Goal: Check status: Check status

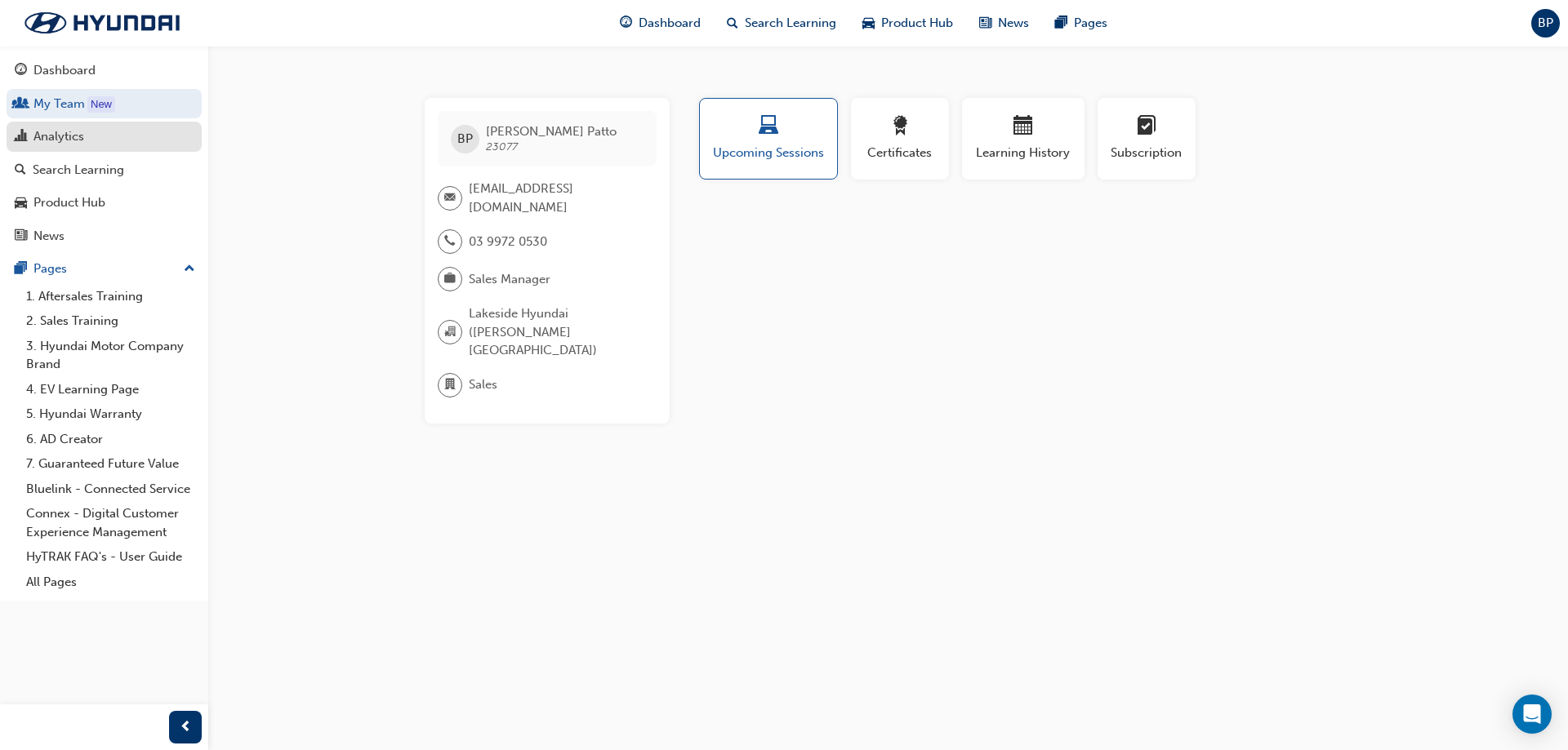
click at [102, 138] on div "Analytics" at bounding box center [103, 137] width 179 height 20
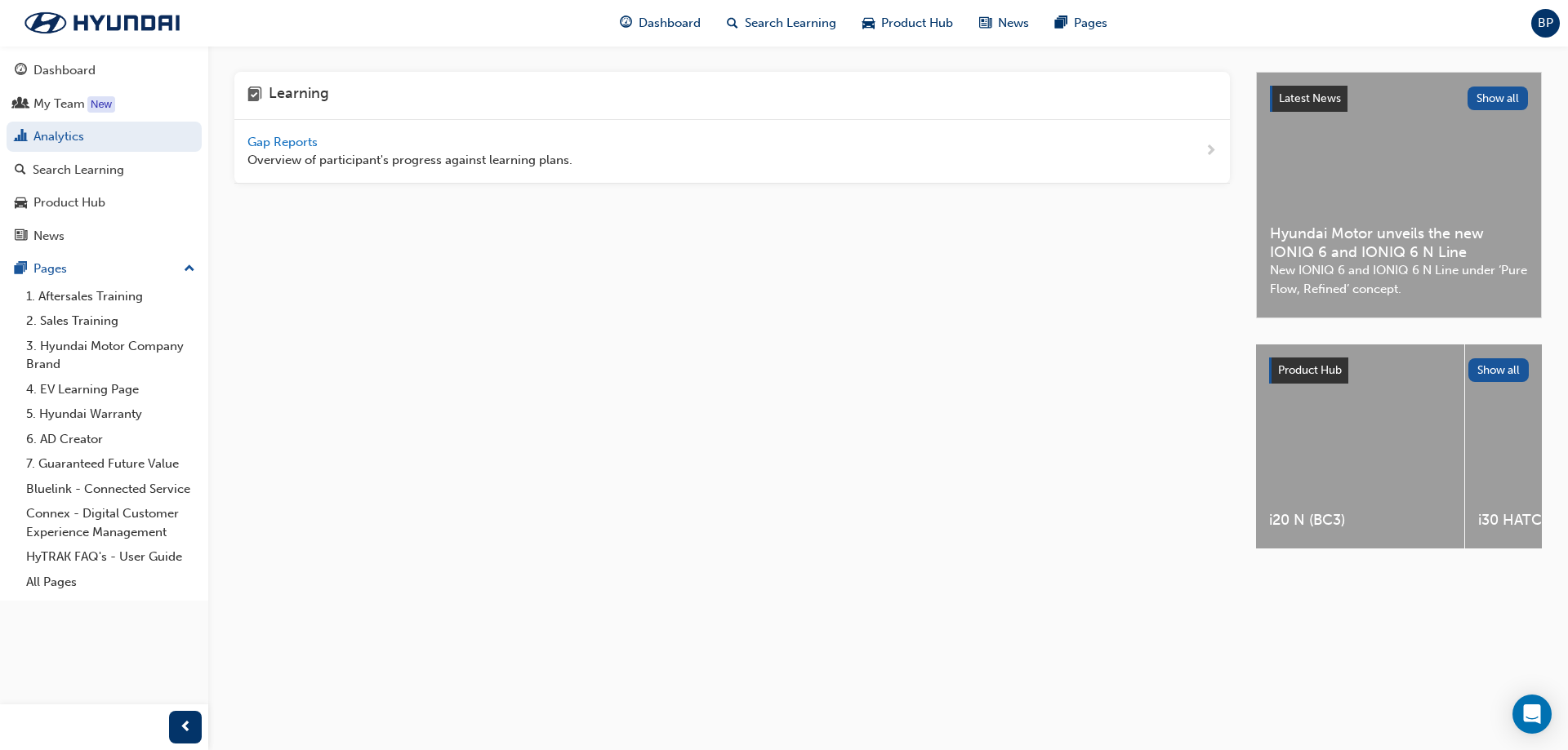
click at [306, 138] on span "Gap Reports" at bounding box center [283, 141] width 73 height 14
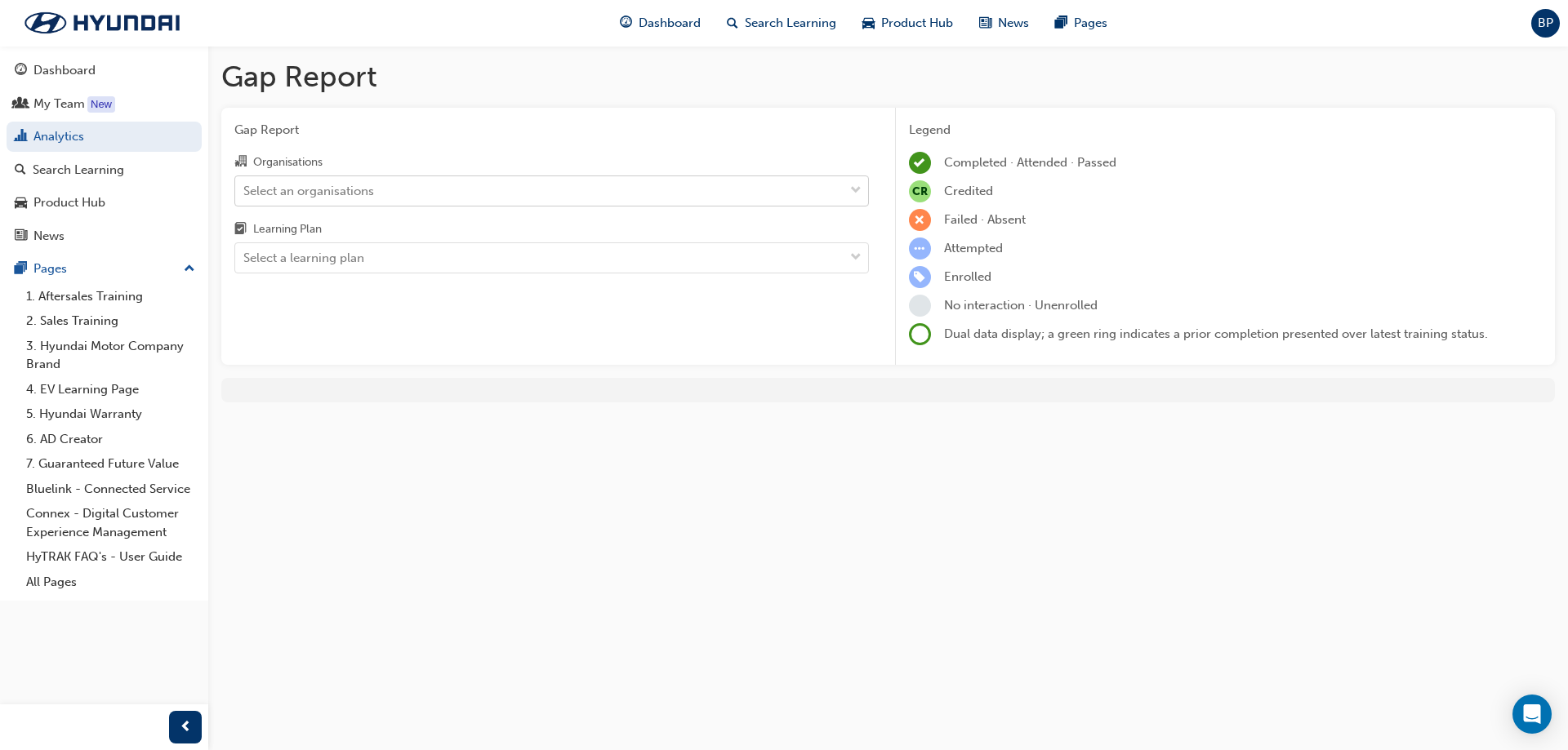
click at [360, 197] on div "Select an organisations" at bounding box center [309, 191] width 131 height 18
click at [245, 197] on input "Organisations Select an organisations" at bounding box center [245, 190] width 2 height 14
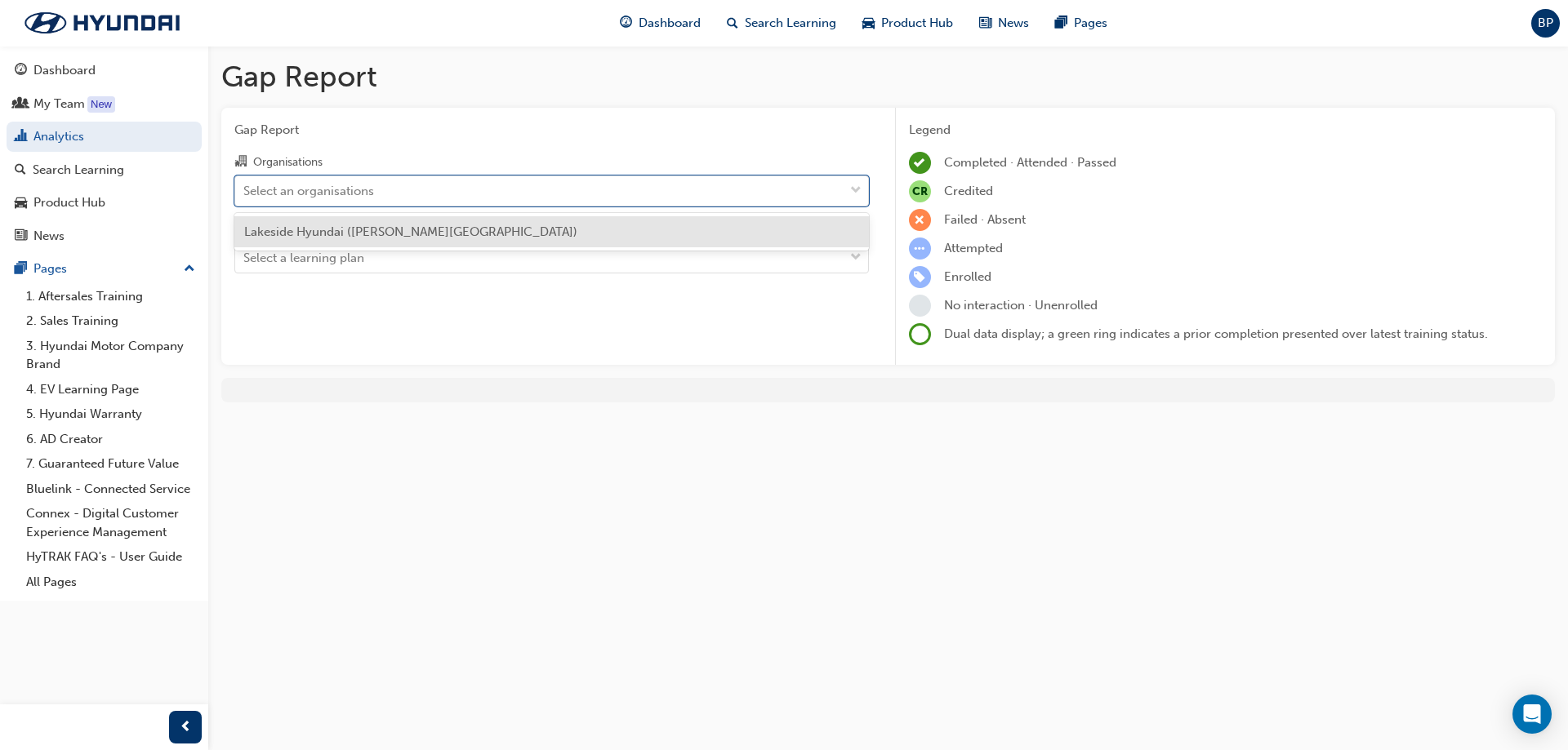
click at [350, 223] on div "Lakeside Hyundai ([PERSON_NAME][GEOGRAPHIC_DATA])" at bounding box center [551, 233] width 634 height 32
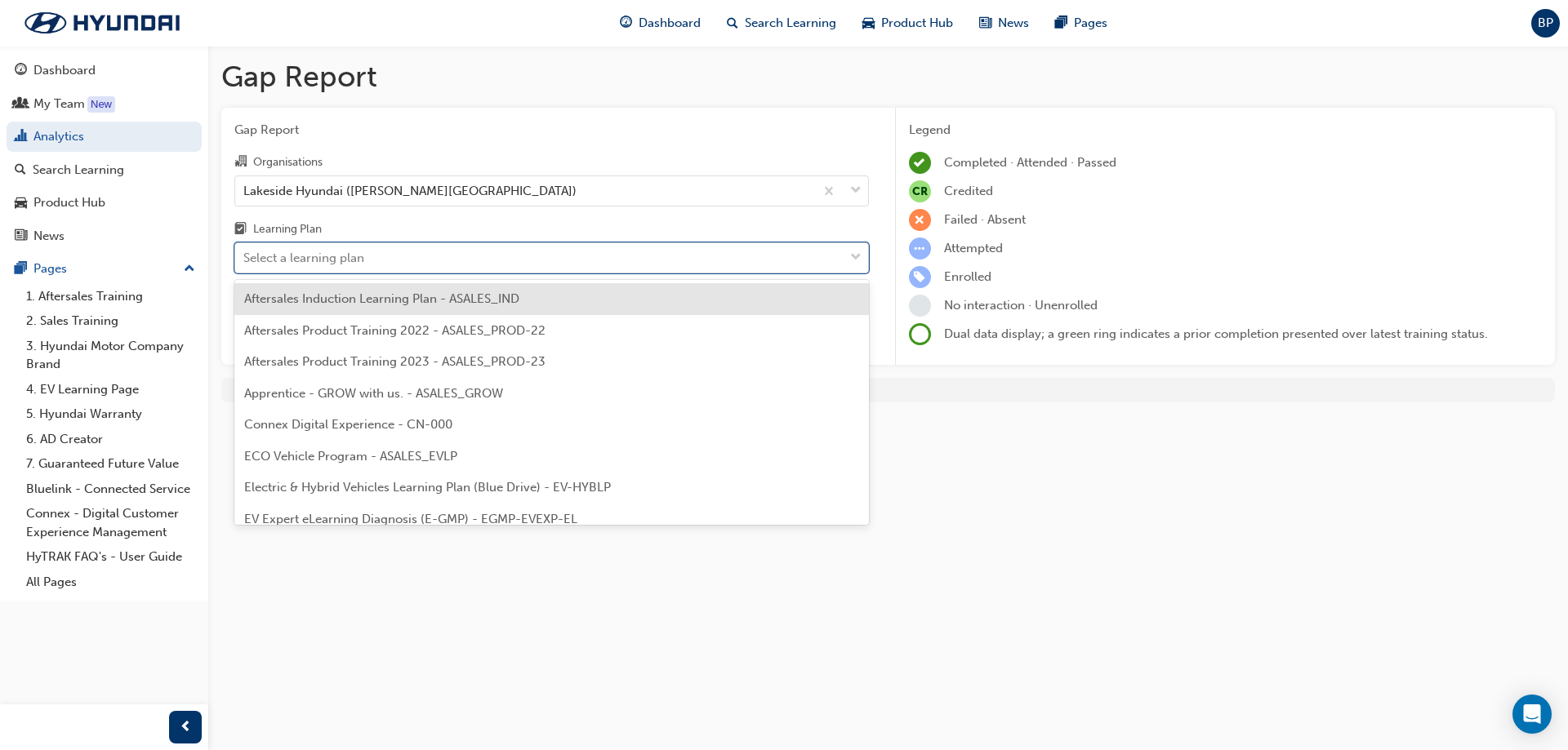
click at [335, 260] on div "Select a learning plan" at bounding box center [304, 258] width 121 height 18
click at [245, 260] on input "Learning Plan option Aftersales Induction Learning Plan - ASALES_IND focused, 1…" at bounding box center [245, 257] width 2 height 14
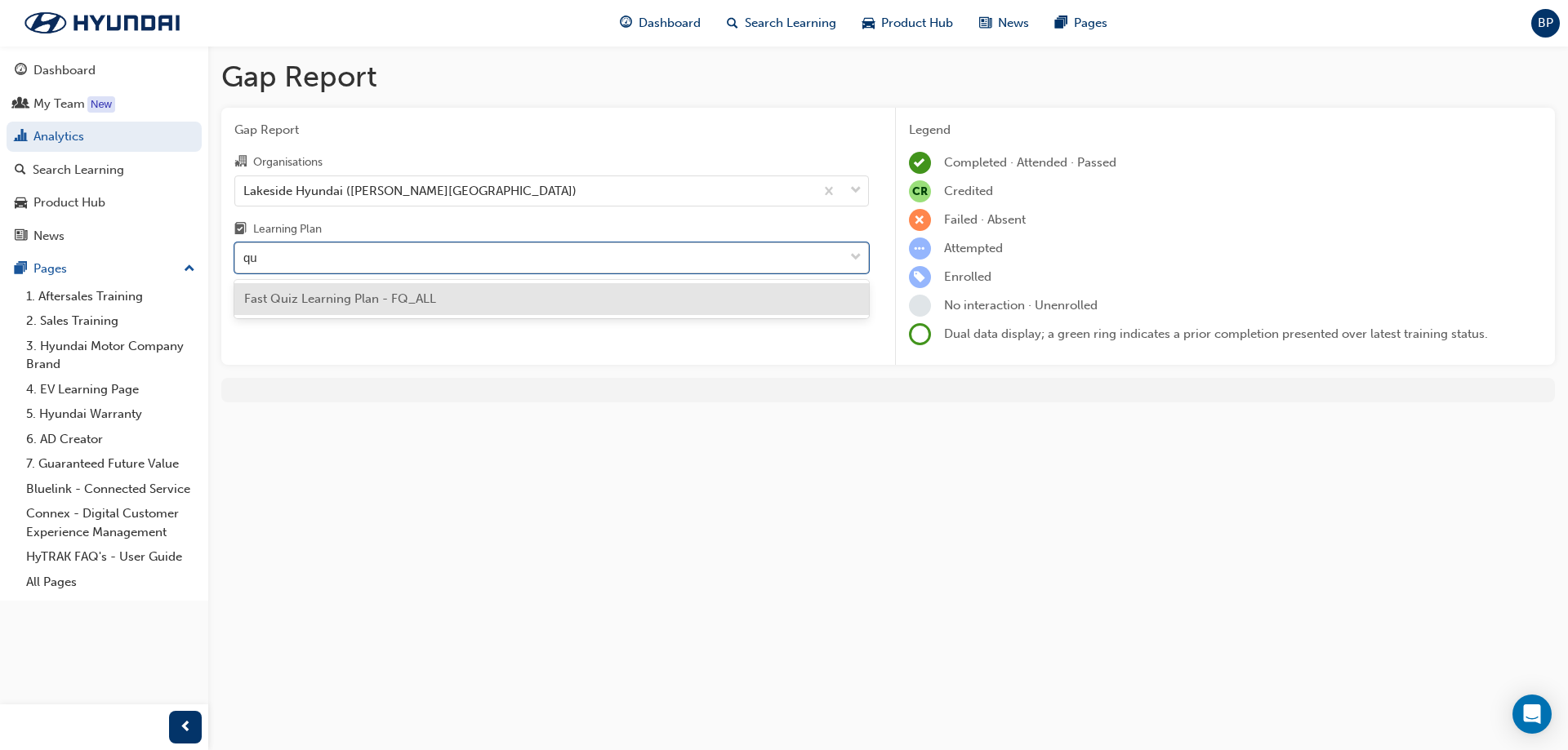
type input "qui"
click at [342, 290] on div "Fast Quiz Learning Plan - FQ_ALL" at bounding box center [551, 299] width 634 height 32
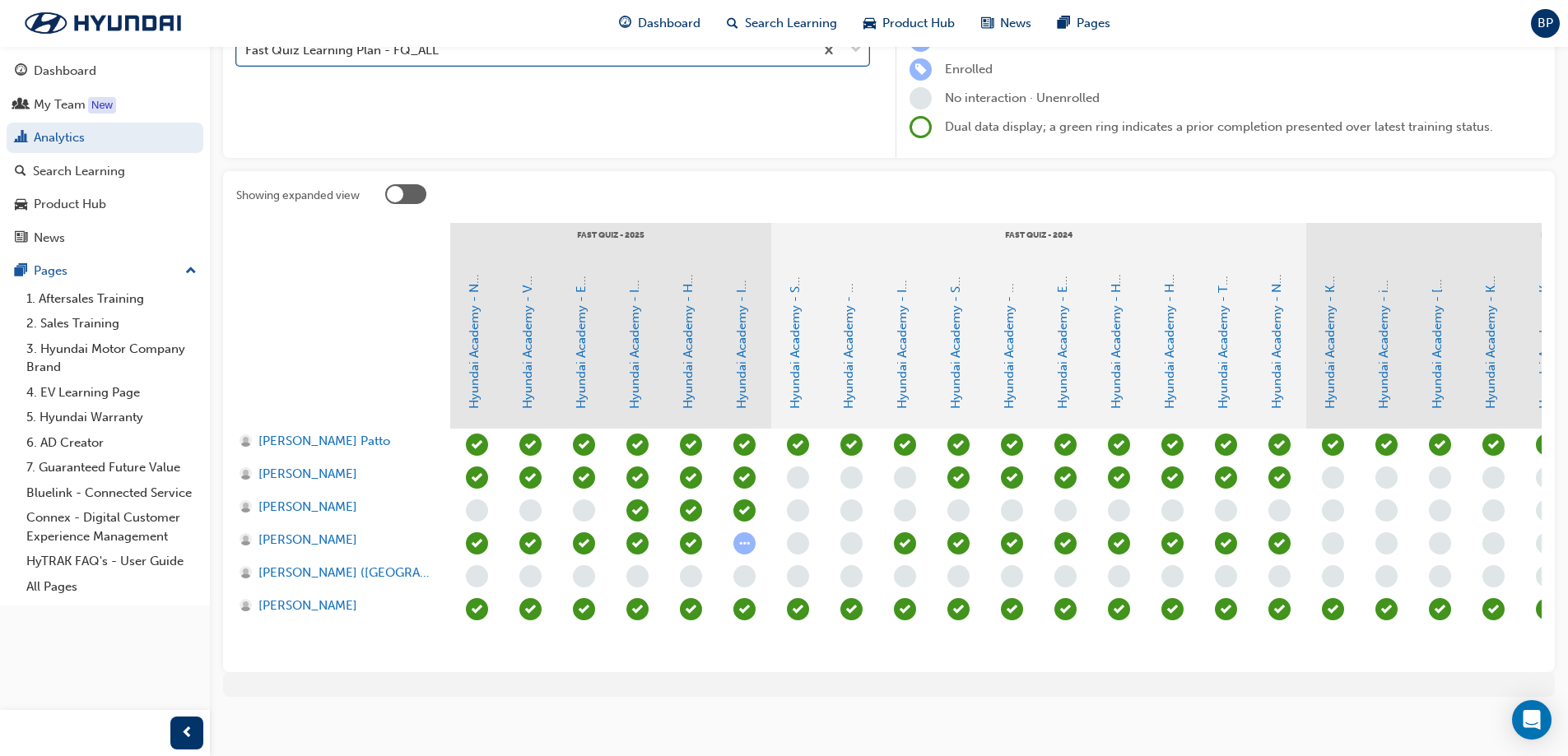
scroll to position [230, 0]
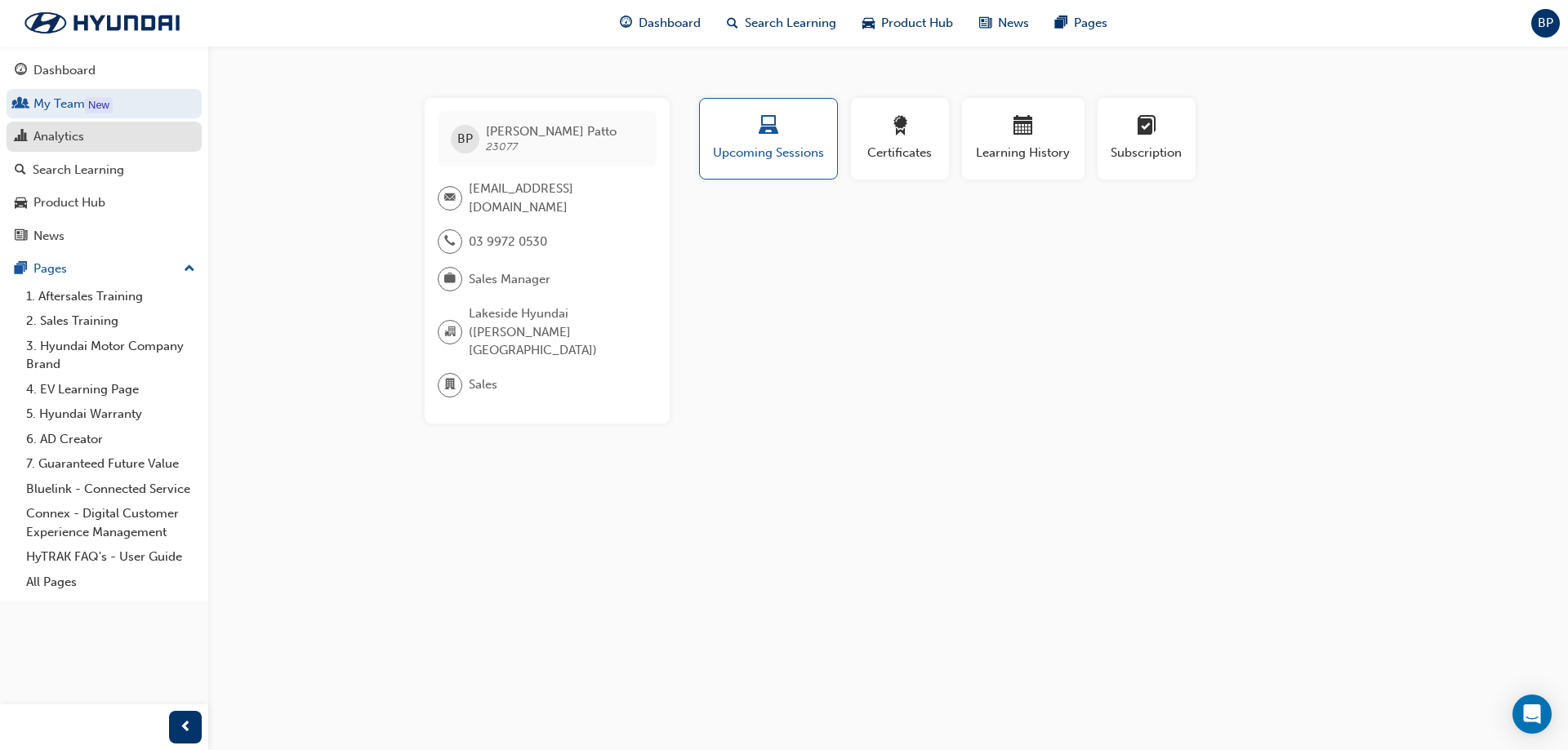
click at [107, 139] on div "Analytics" at bounding box center [103, 137] width 179 height 20
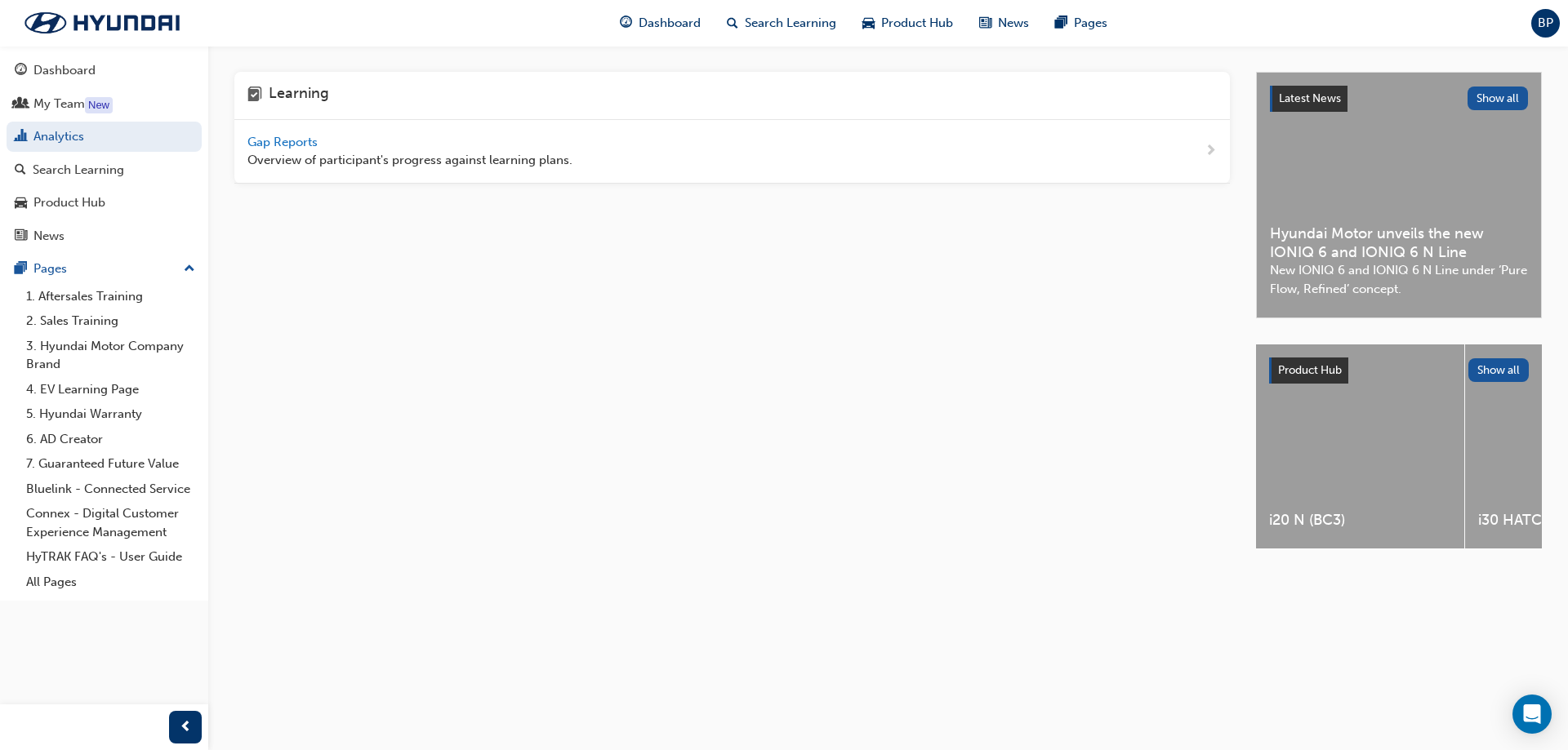
click at [290, 142] on span "Gap Reports" at bounding box center [283, 141] width 73 height 14
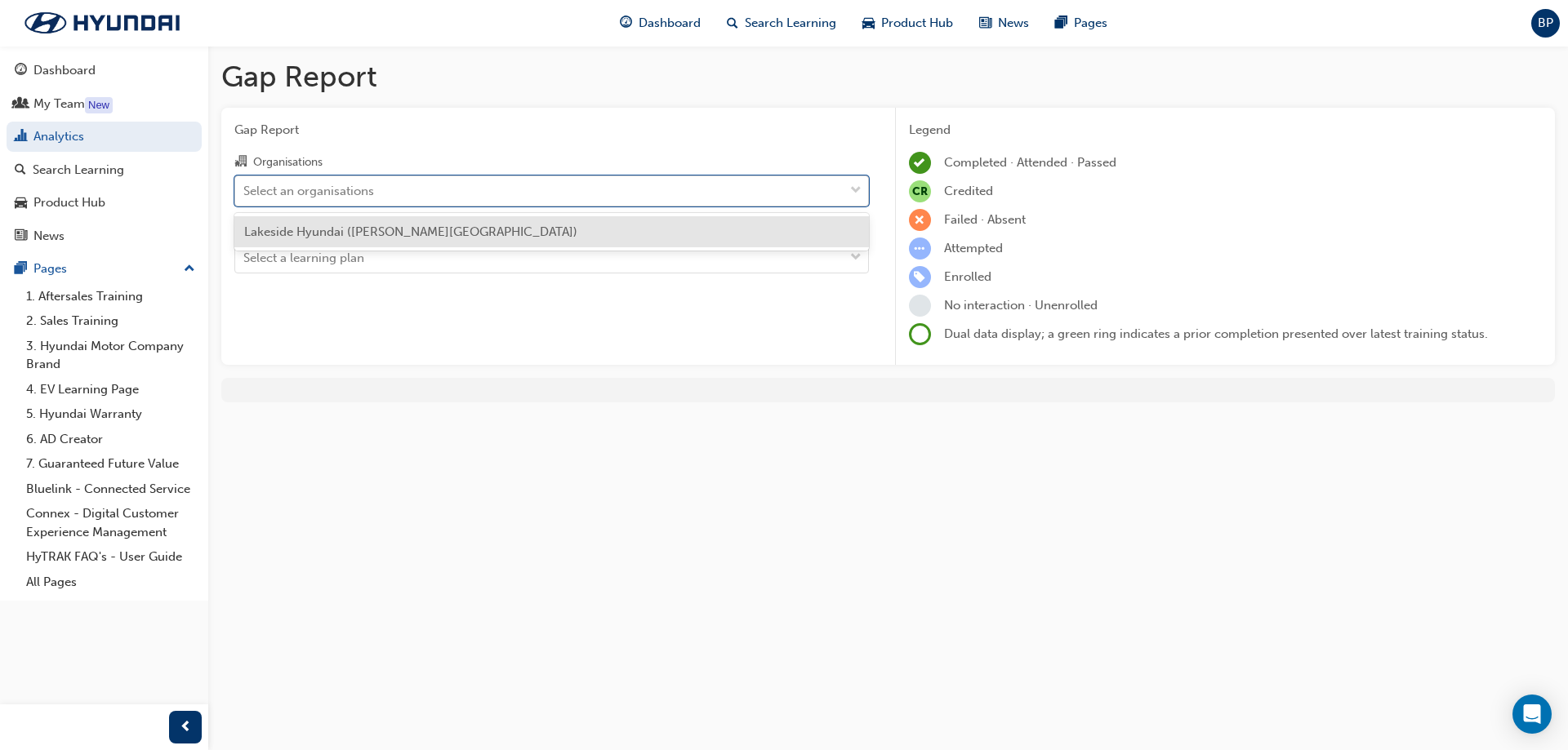
click at [325, 182] on div "Select an organisations" at bounding box center [309, 191] width 131 height 18
click at [245, 183] on input "Organisations option Lakeside Hyundai (Caroline Springs) focused, 1 of 1. 1 res…" at bounding box center [245, 190] width 2 height 14
click at [330, 223] on div "Lakeside Hyundai ([PERSON_NAME][GEOGRAPHIC_DATA])" at bounding box center [551, 233] width 634 height 32
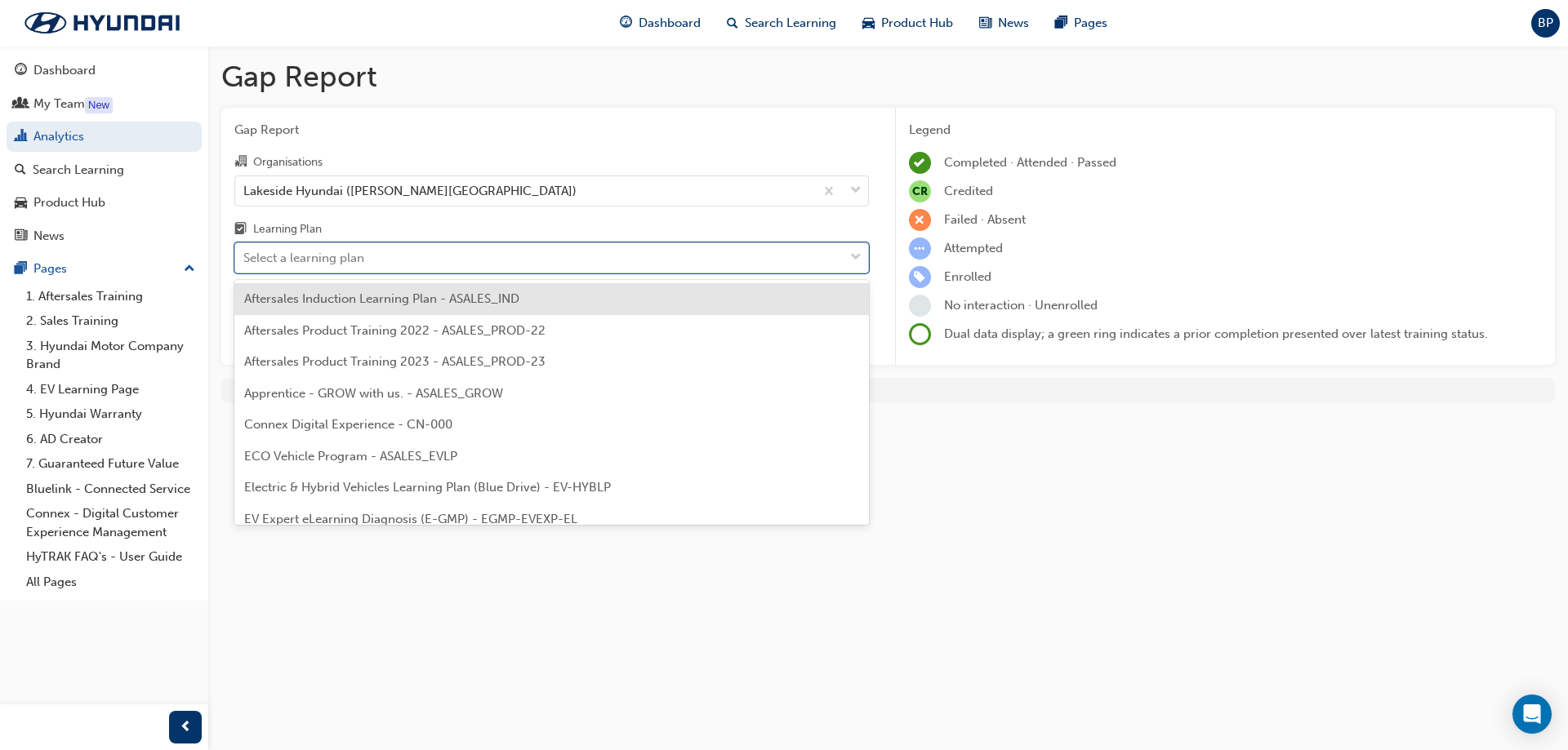
click at [329, 264] on div "Select a learning plan" at bounding box center [304, 258] width 121 height 18
click at [245, 264] on input "Learning Plan option Aftersales Induction Learning Plan - ASALES_IND focused, 1…" at bounding box center [245, 257] width 2 height 14
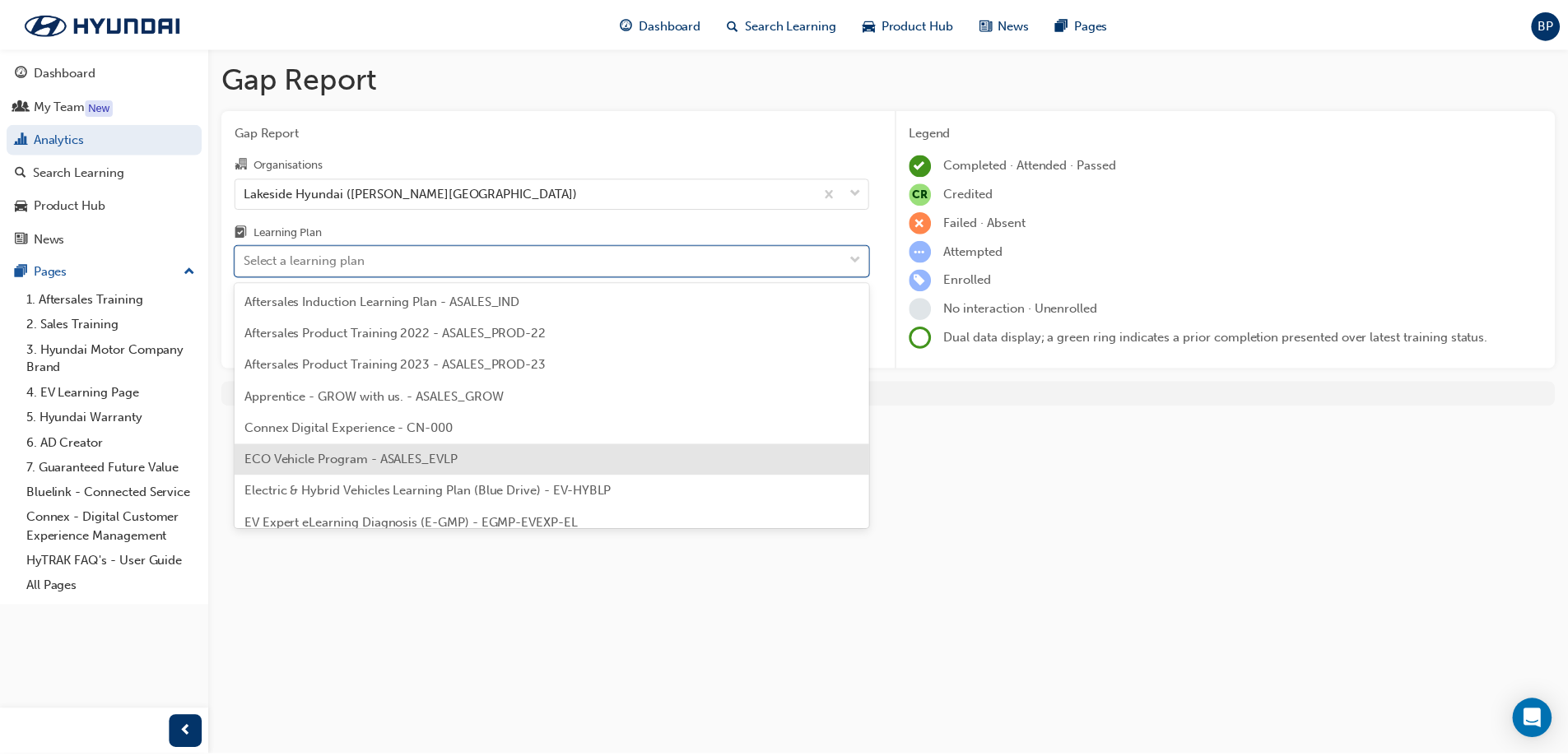
scroll to position [659, 0]
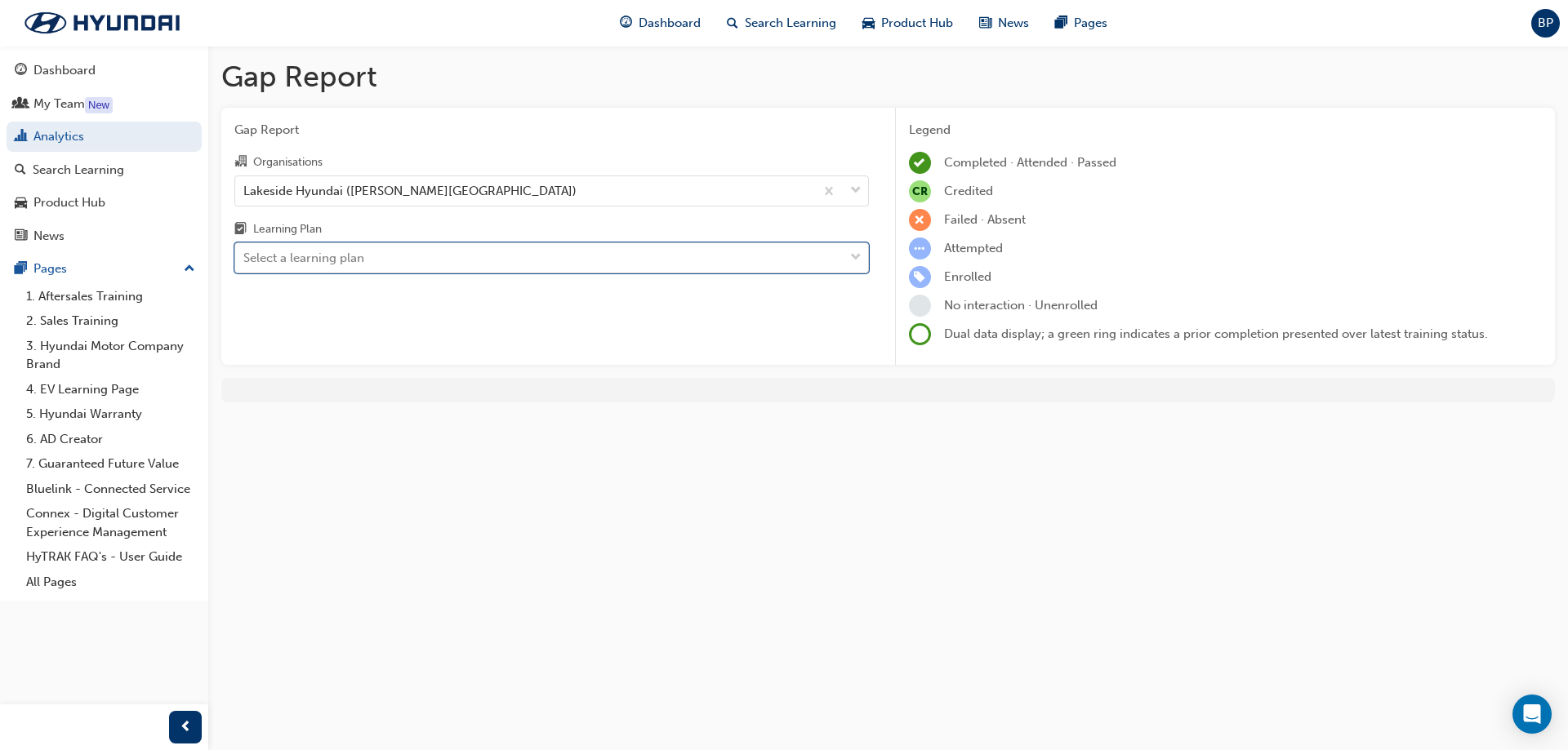
click at [360, 263] on div "Select a learning plan" at bounding box center [304, 258] width 121 height 18
click at [245, 263] on input "Learning Plan 0 results available. Select is focused ,type to refine list, pres…" at bounding box center [245, 257] width 2 height 14
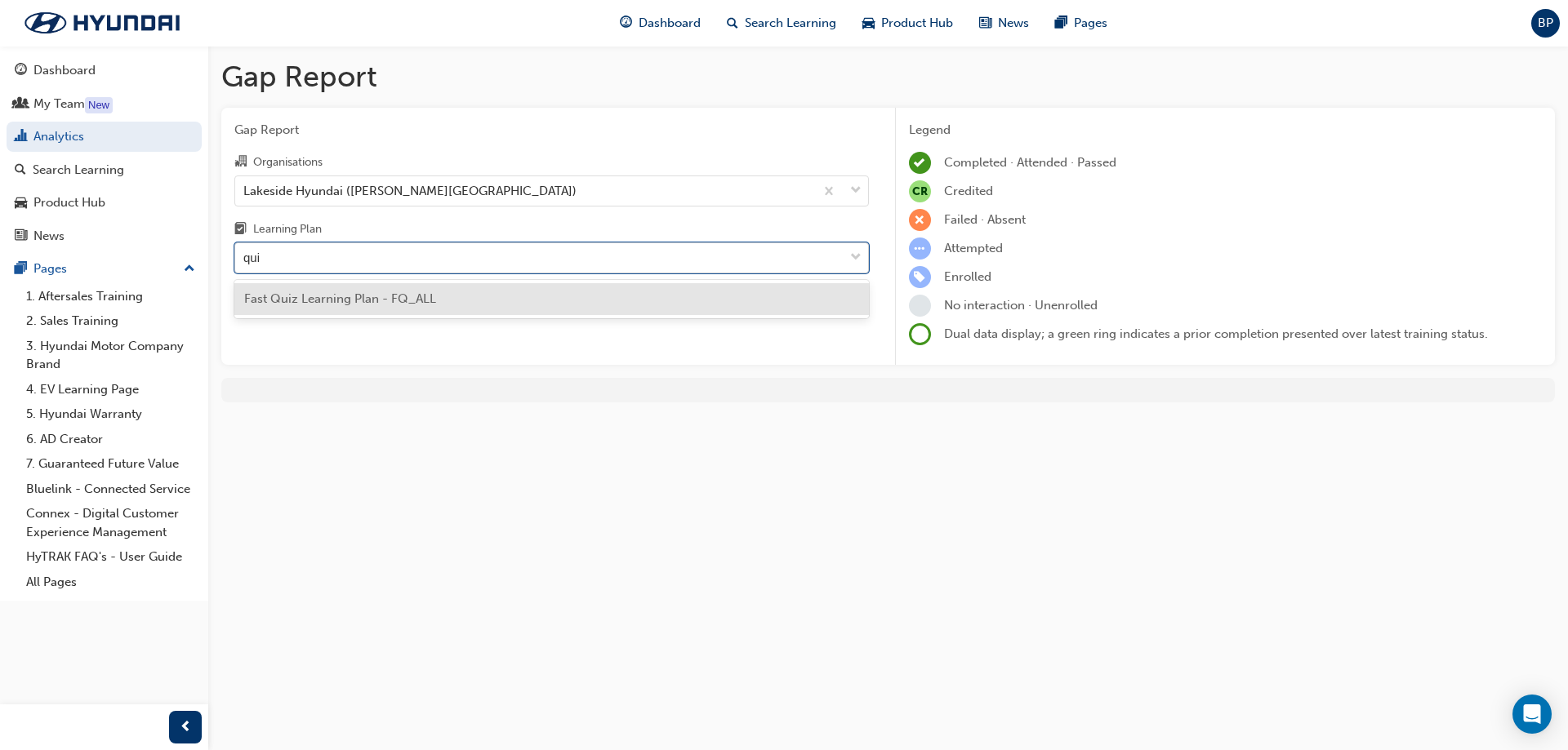
type input "quiz"
click at [365, 293] on span "Fast Quiz Learning Plan - FQ_ALL" at bounding box center [340, 298] width 192 height 14
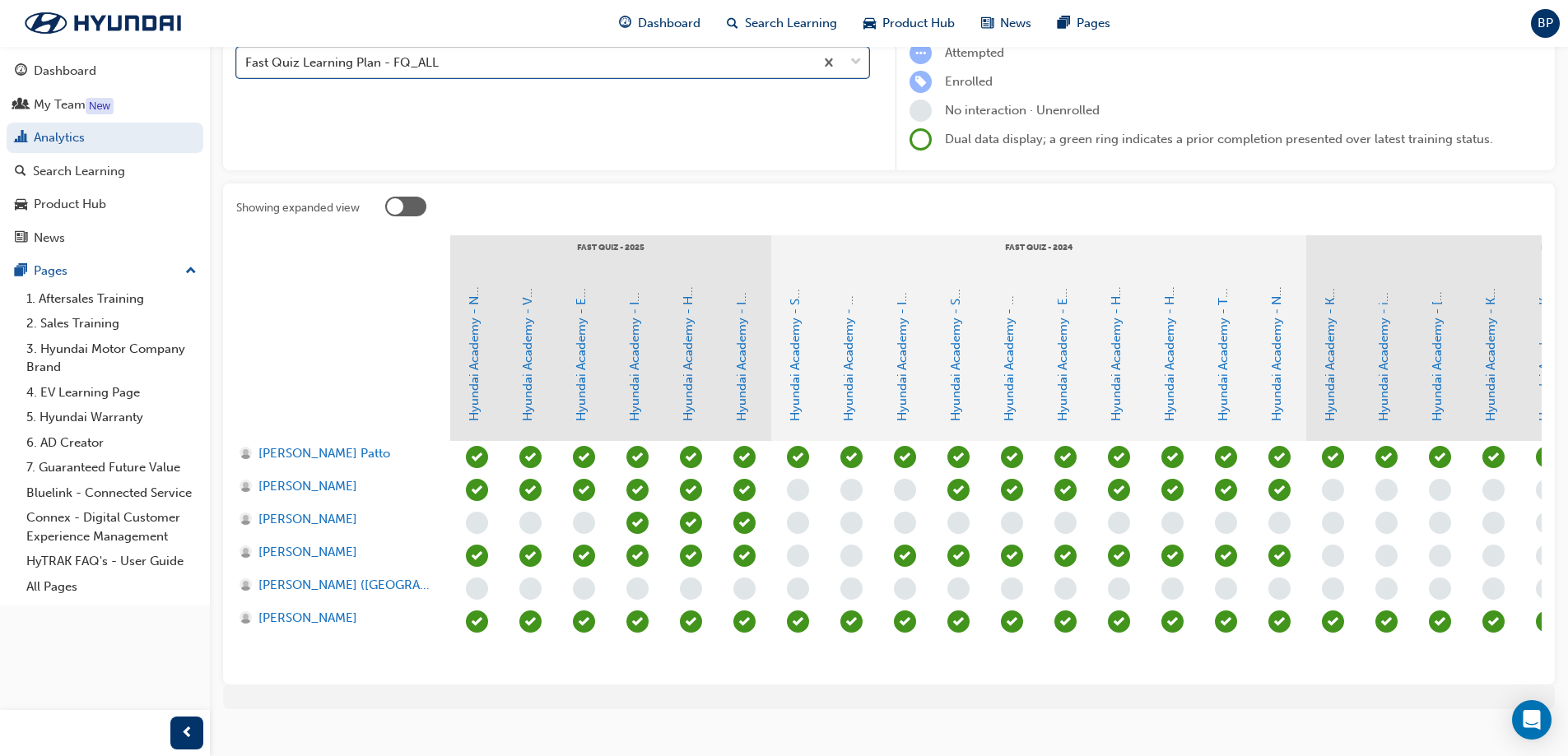
scroll to position [230, 0]
